Goal: Task Accomplishment & Management: Use online tool/utility

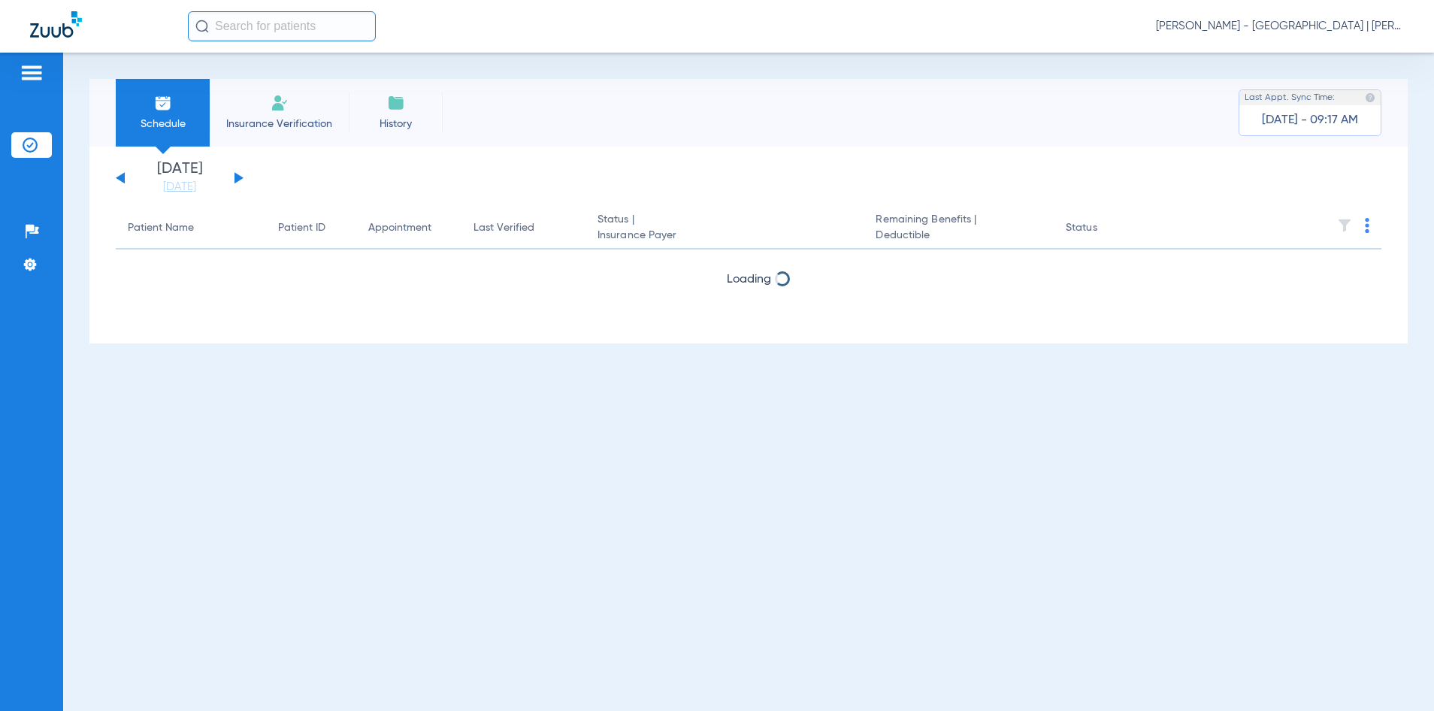
click at [300, 34] on input "text" at bounding box center [282, 26] width 188 height 30
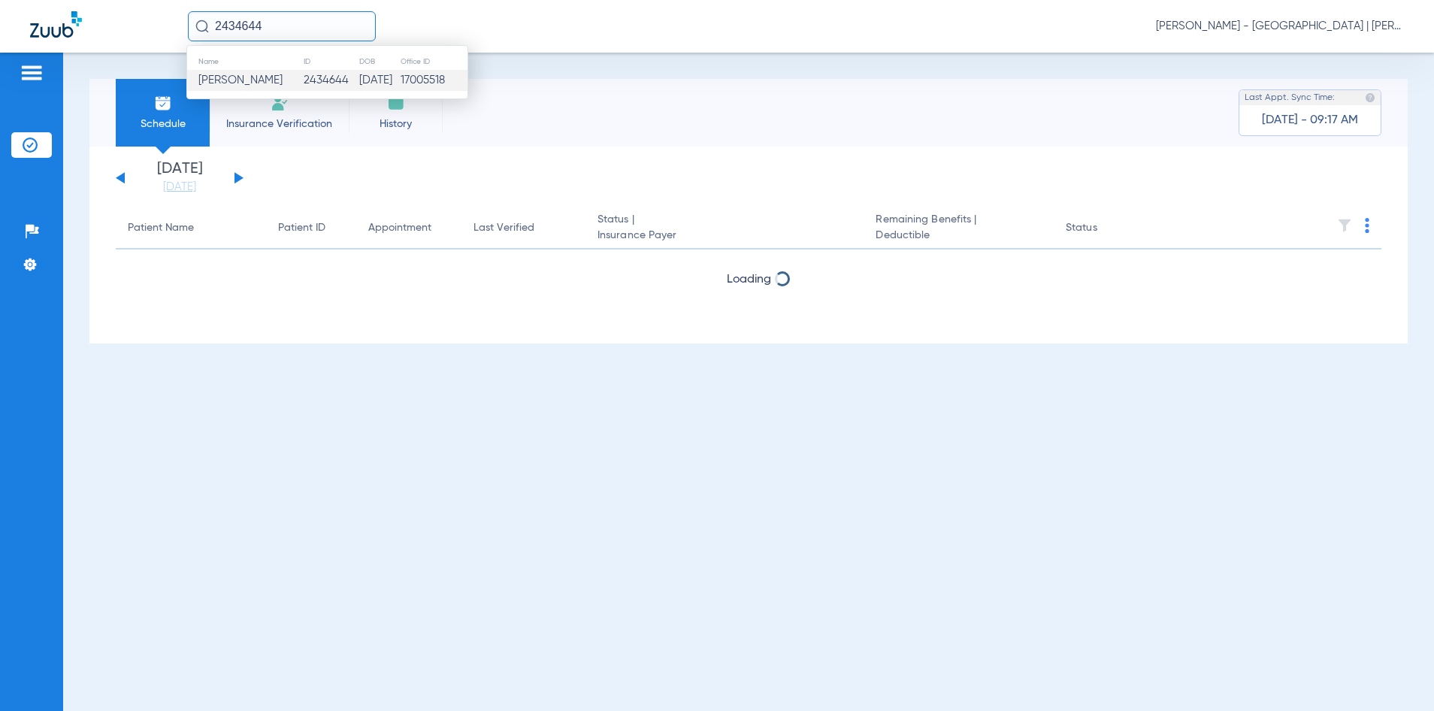
type input "2434644"
click at [320, 87] on td "2434644" at bounding box center [331, 80] width 56 height 21
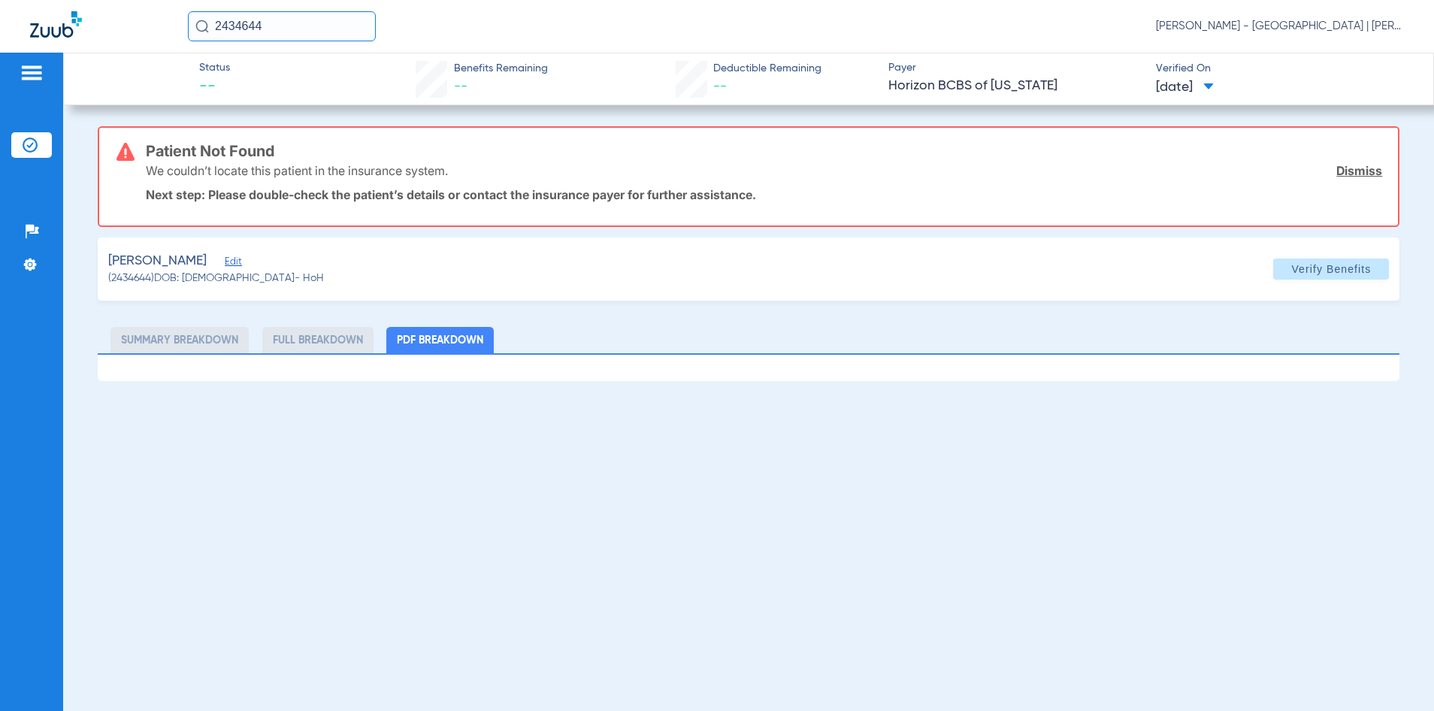
click at [238, 262] on span "Edit" at bounding box center [232, 263] width 14 height 14
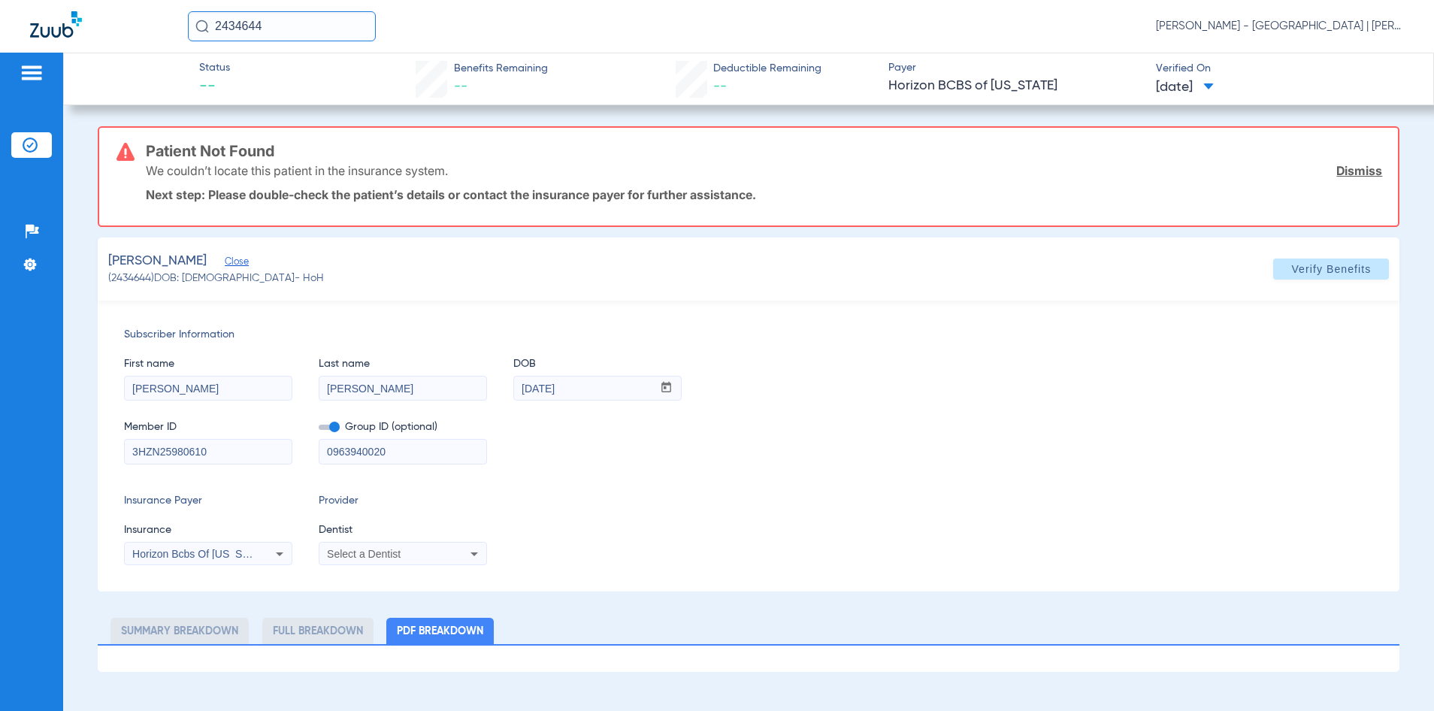
drag, startPoint x: 409, startPoint y: 449, endPoint x: 321, endPoint y: 449, distance: 87.9
click at [321, 449] on input "0963940020" at bounding box center [402, 452] width 167 height 24
click at [1292, 271] on span "Verify Benefits" at bounding box center [1331, 269] width 80 height 12
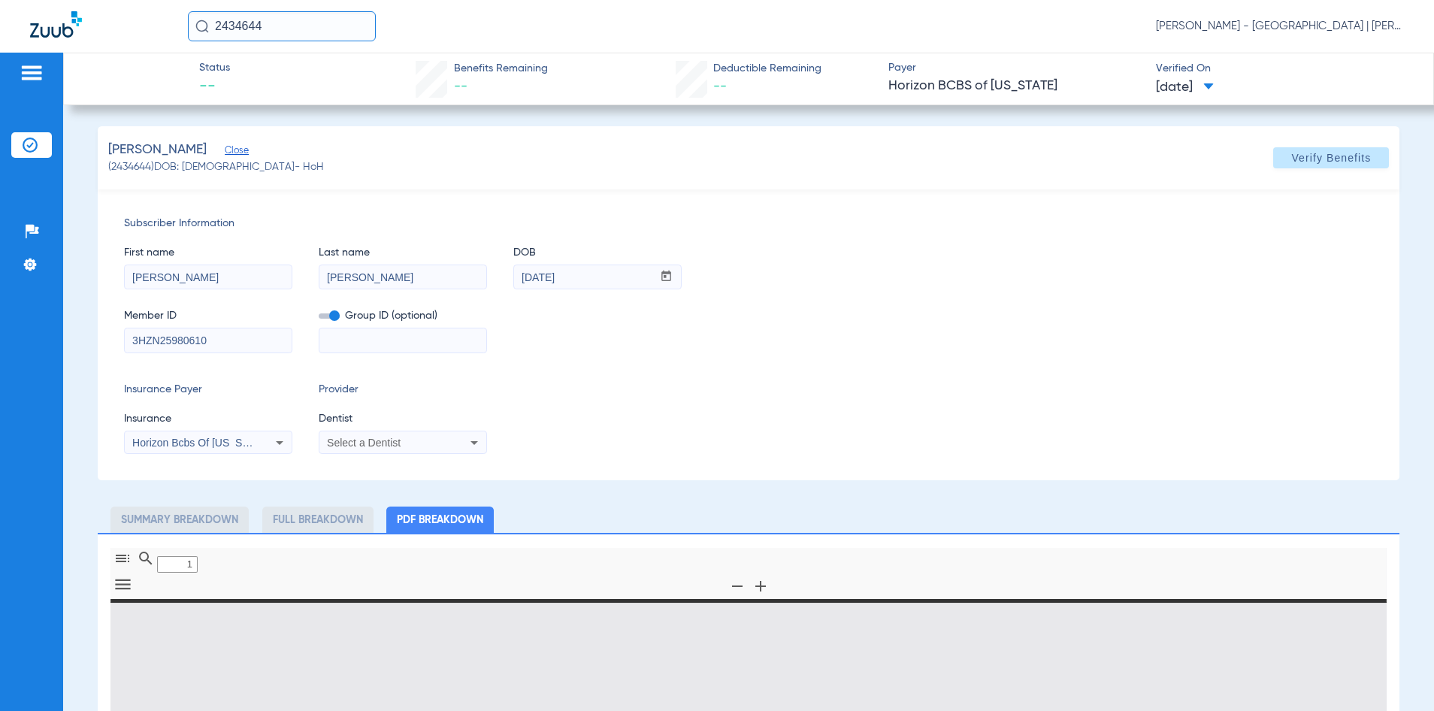
type input "0"
select select "page-width"
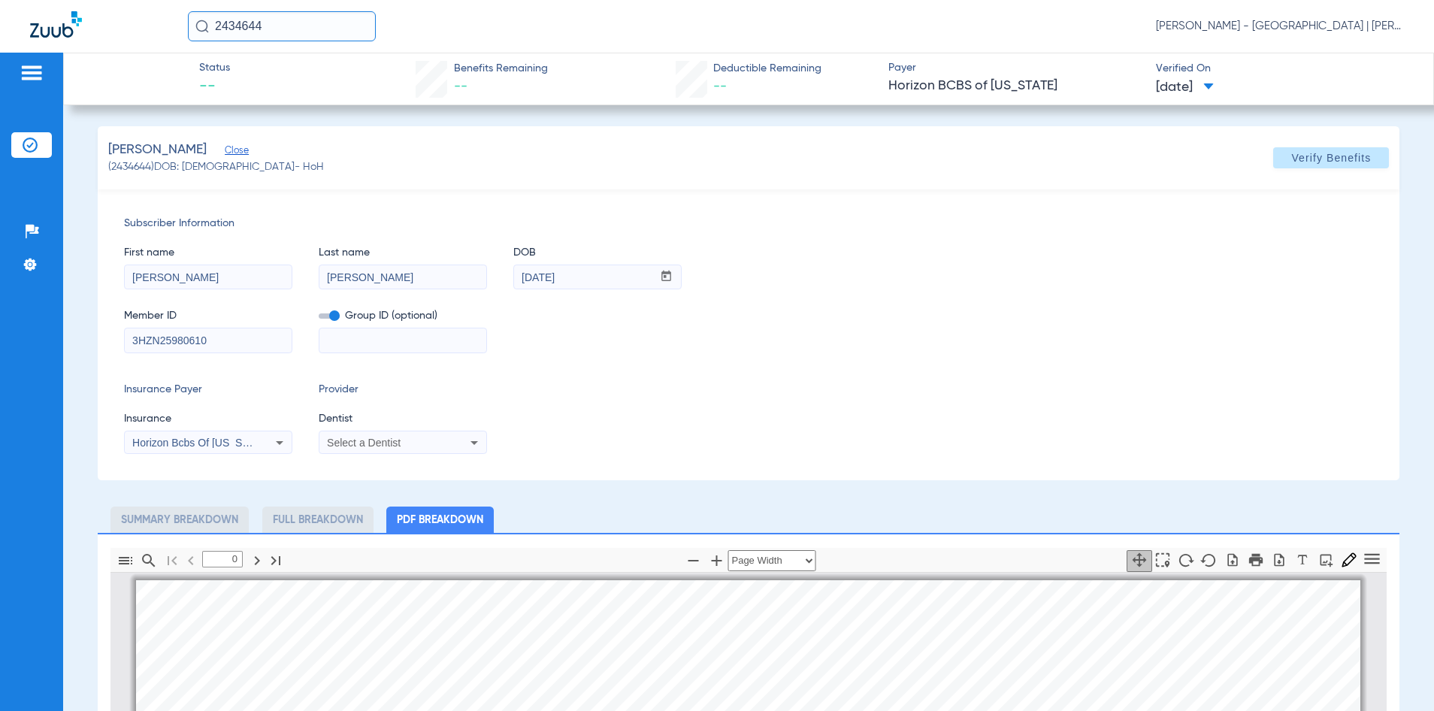
type input "1"
click at [407, 446] on div "Select a Dentist" at bounding box center [387, 442] width 121 height 11
type input "gret"
